Goal: Book appointment/travel/reservation

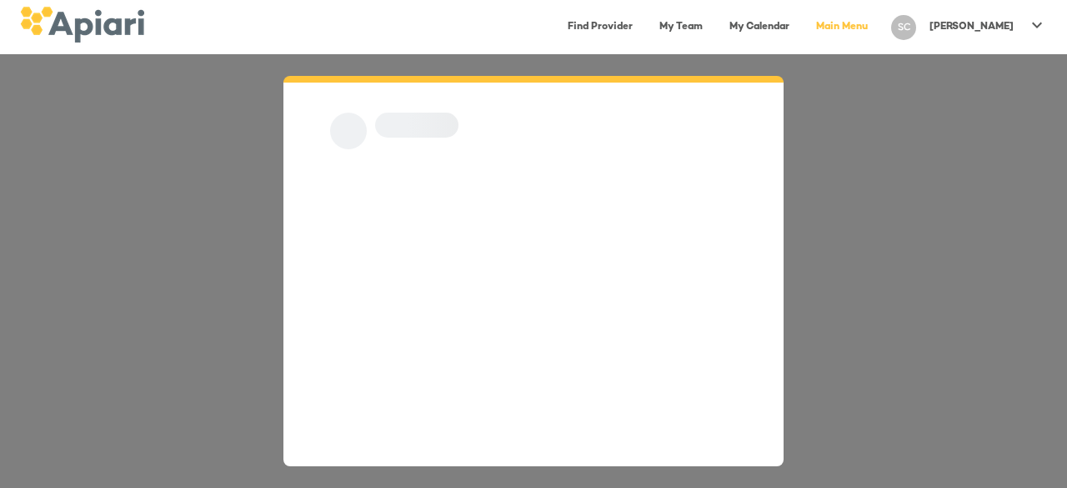
click at [713, 18] on link "My Team" at bounding box center [680, 27] width 63 height 34
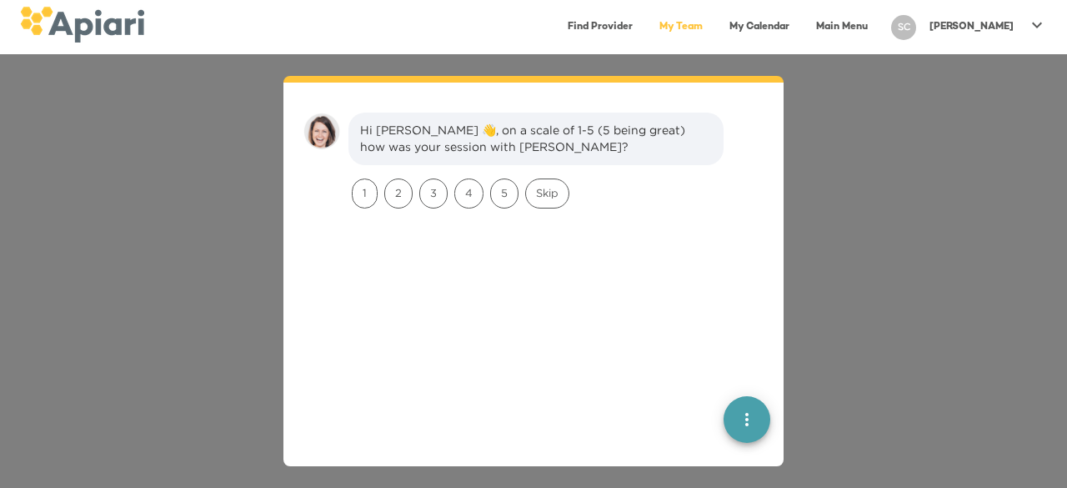
scroll to position [23, 0]
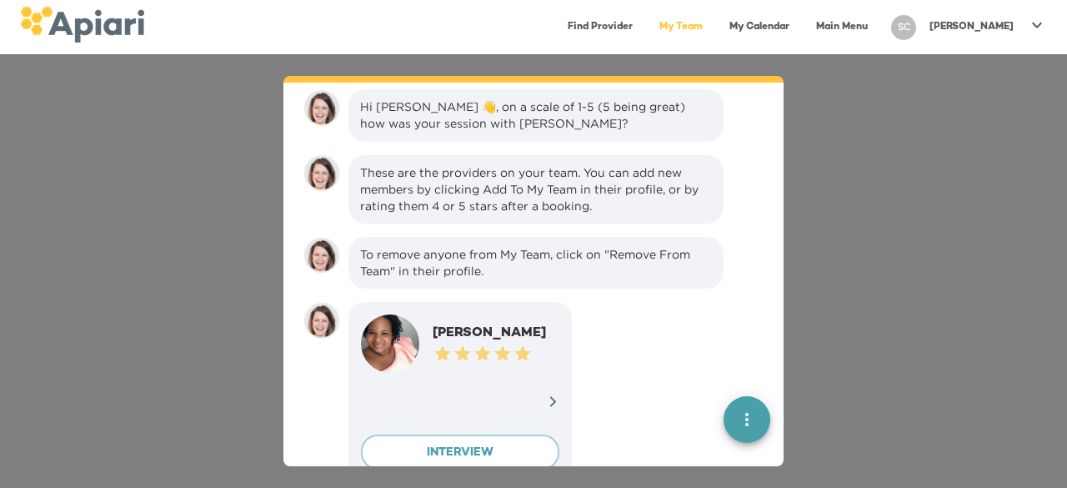
click at [547, 398] on icon at bounding box center [553, 401] width 13 height 13
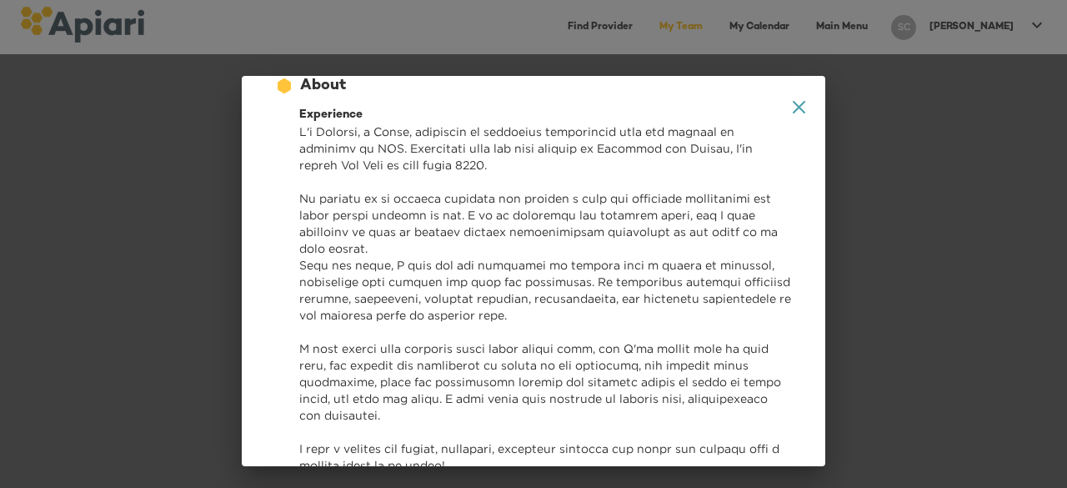
scroll to position [0, 0]
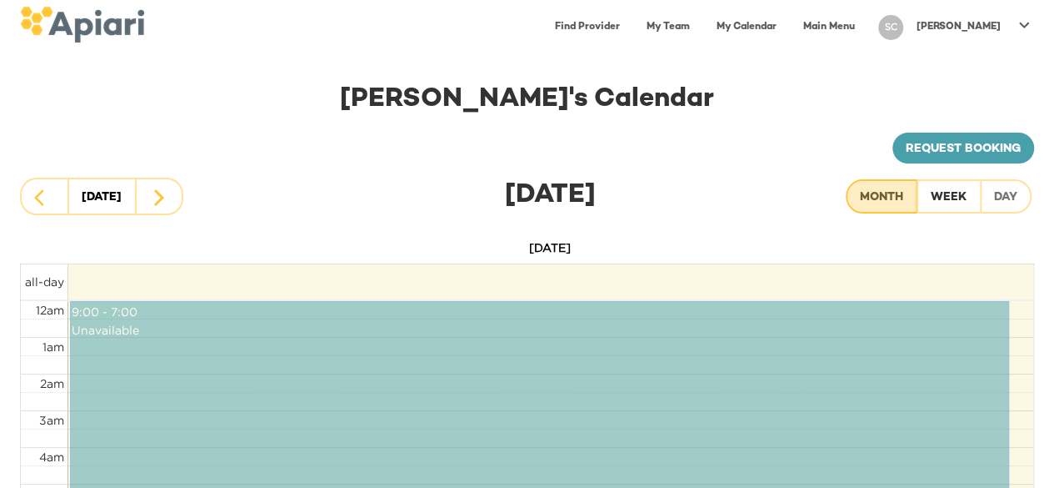
click at [889, 188] on div "Month" at bounding box center [881, 198] width 43 height 21
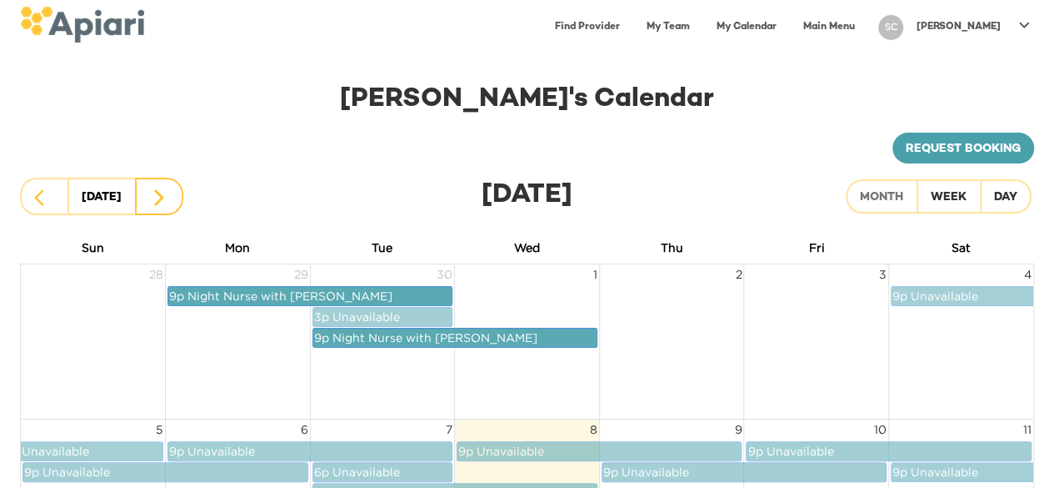
click at [173, 189] on button "button" at bounding box center [159, 197] width 48 height 38
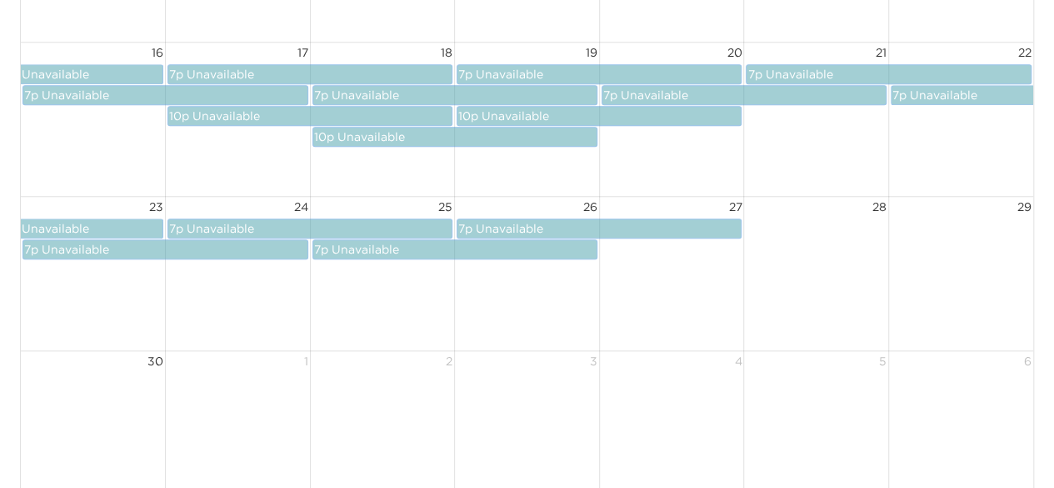
scroll to position [718, 0]
